Goal: Navigation & Orientation: Find specific page/section

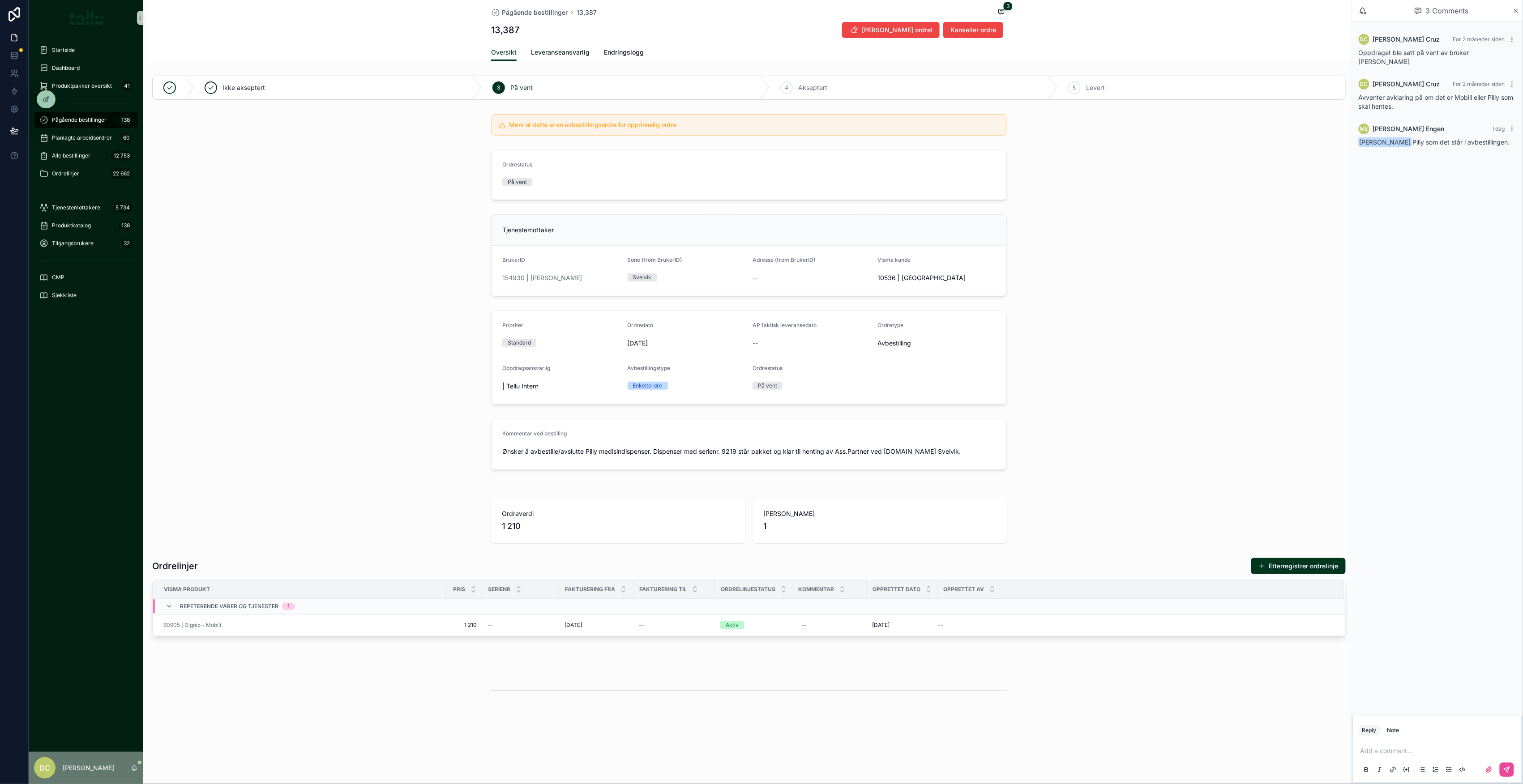
click at [540, 52] on span "Leveranseansvarlig" at bounding box center [560, 52] width 59 height 9
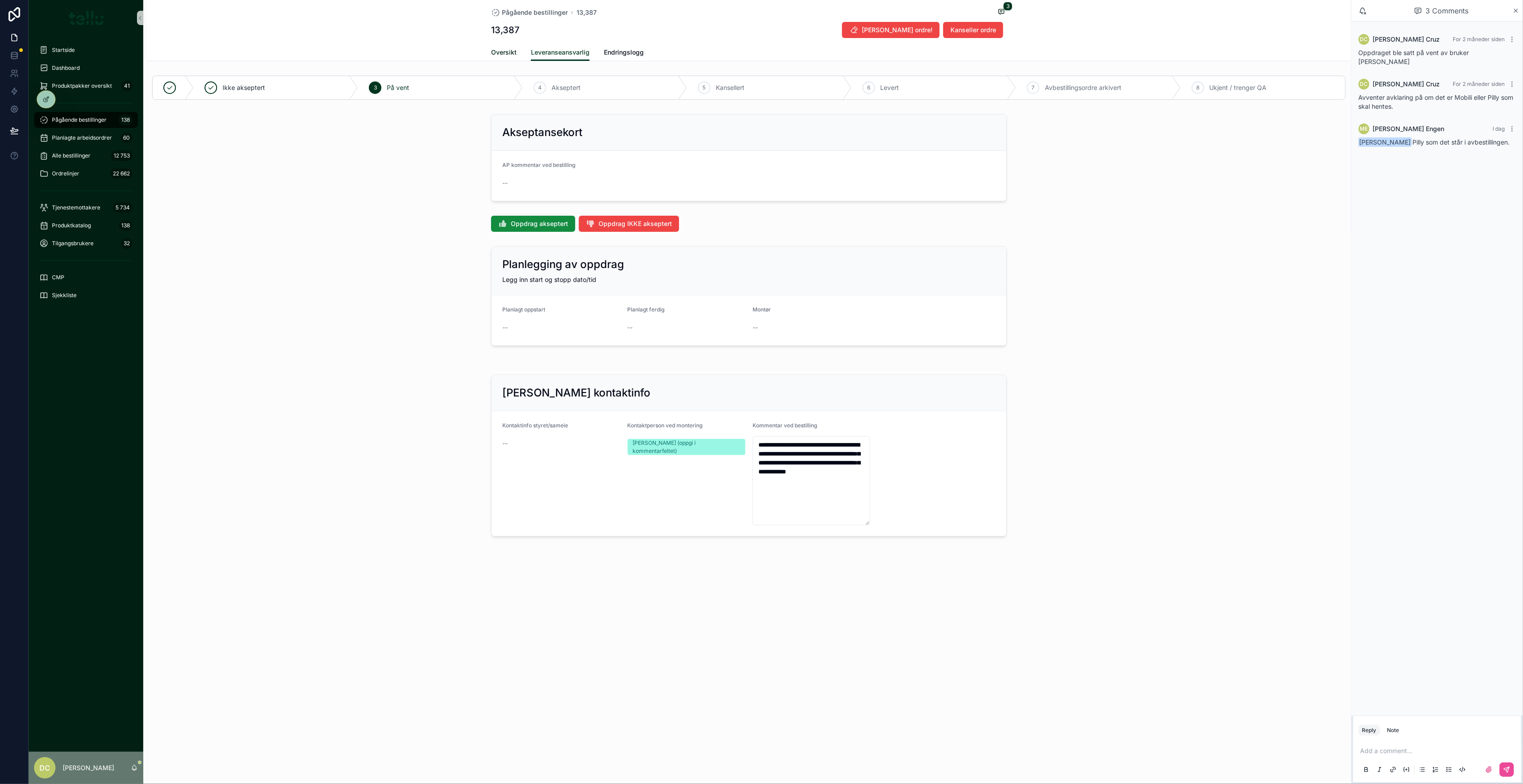
click at [501, 49] on span "Oversikt" at bounding box center [504, 52] width 26 height 9
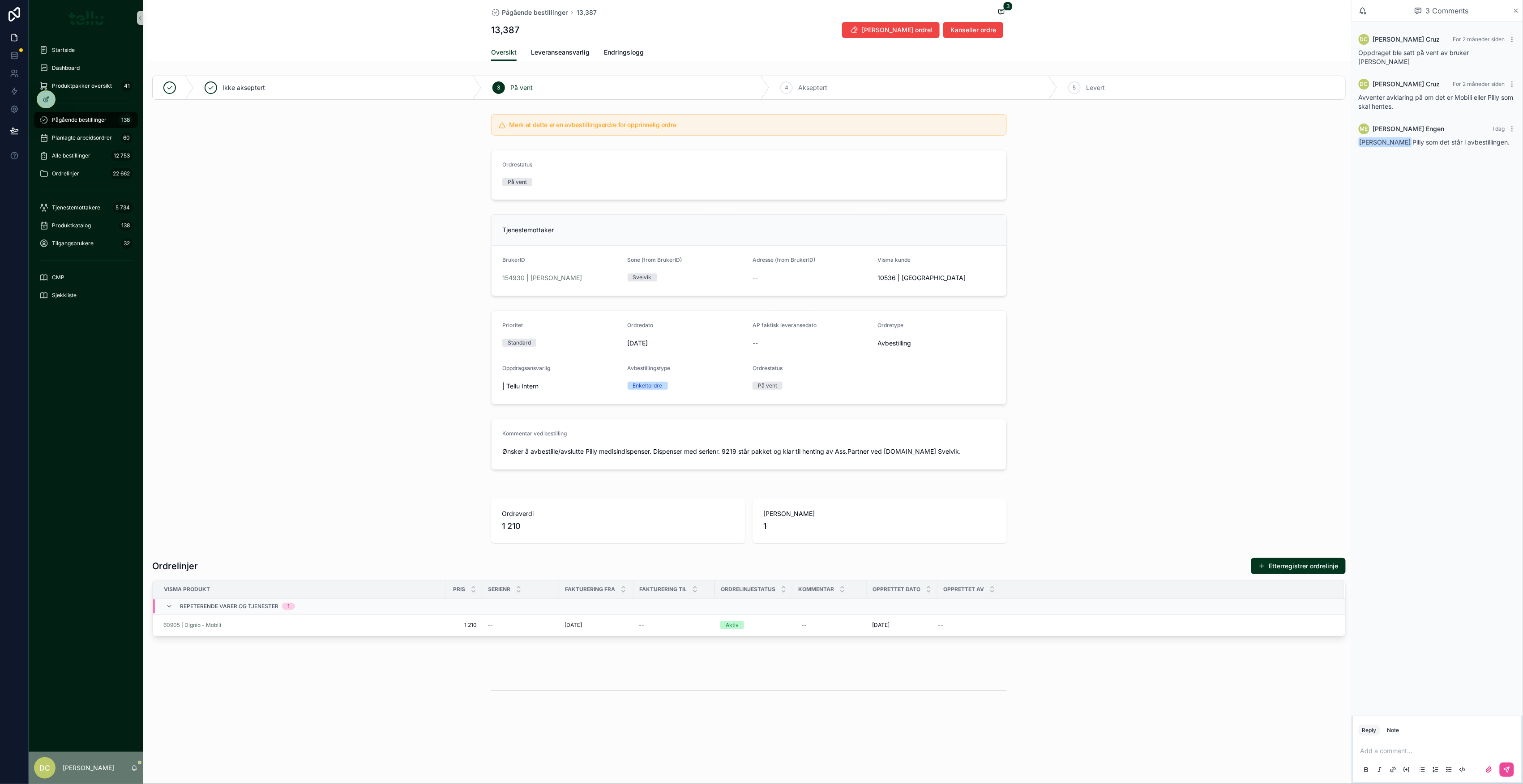
click at [1513, 13] on icon "scrollable content" at bounding box center [1516, 11] width 7 height 7
